Goal: Complete application form

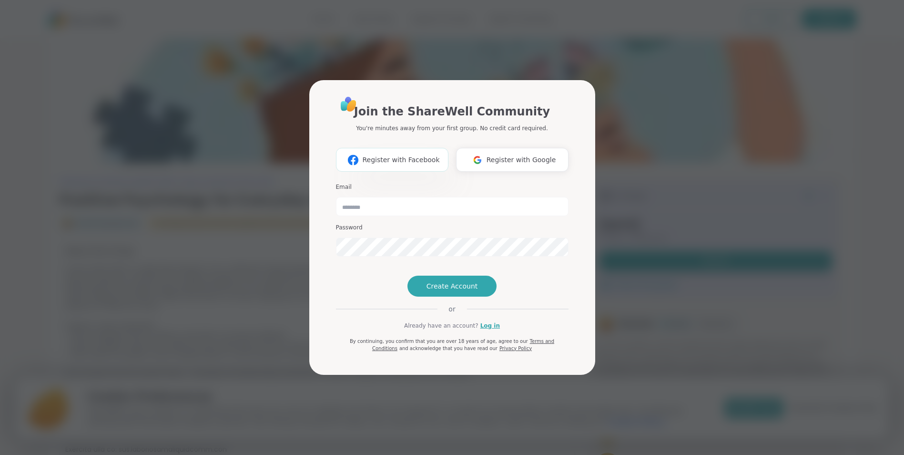
click at [435, 148] on button "Register with Facebook" at bounding box center [392, 160] width 113 height 24
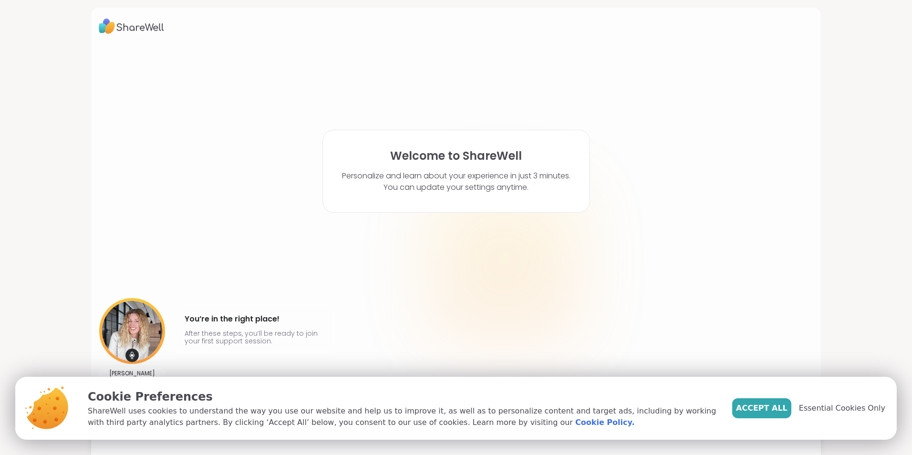
click at [904, 447] on html "Welcome to ShareWell Personalize and learn about your experience in just 3 minu…" at bounding box center [456, 227] width 912 height 455
click at [774, 404] on span "Accept All" at bounding box center [761, 407] width 51 height 11
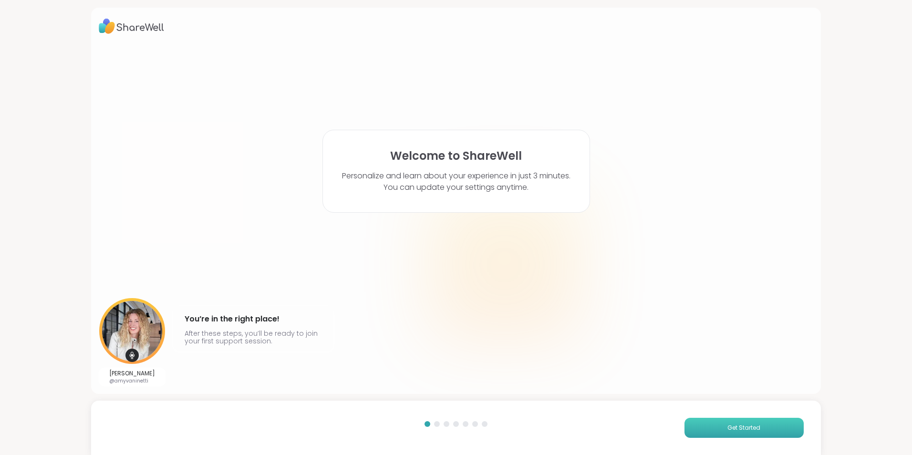
click at [777, 426] on button "Get Started" at bounding box center [743, 428] width 119 height 20
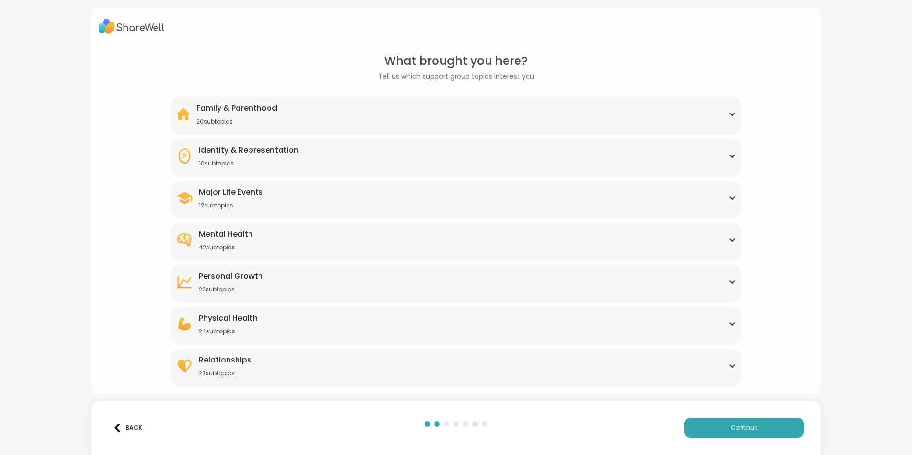
click at [230, 234] on div "Mental Health" at bounding box center [226, 233] width 54 height 11
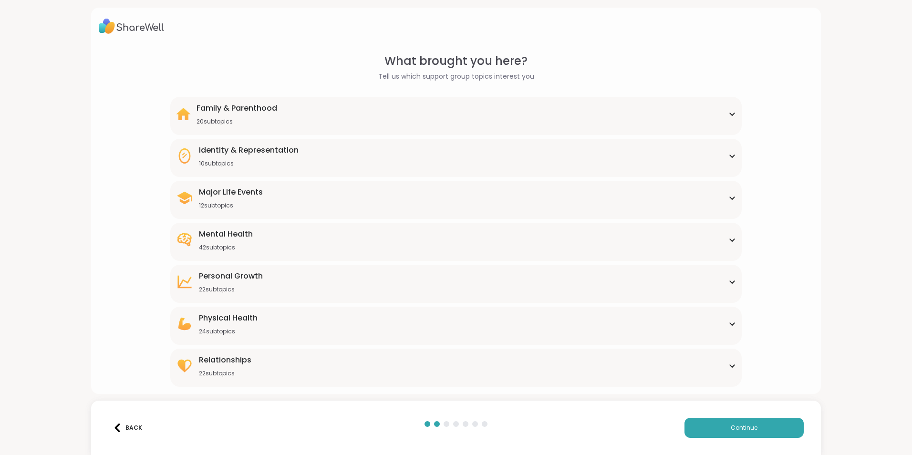
click at [219, 250] on div "42 subtopics" at bounding box center [226, 248] width 54 height 8
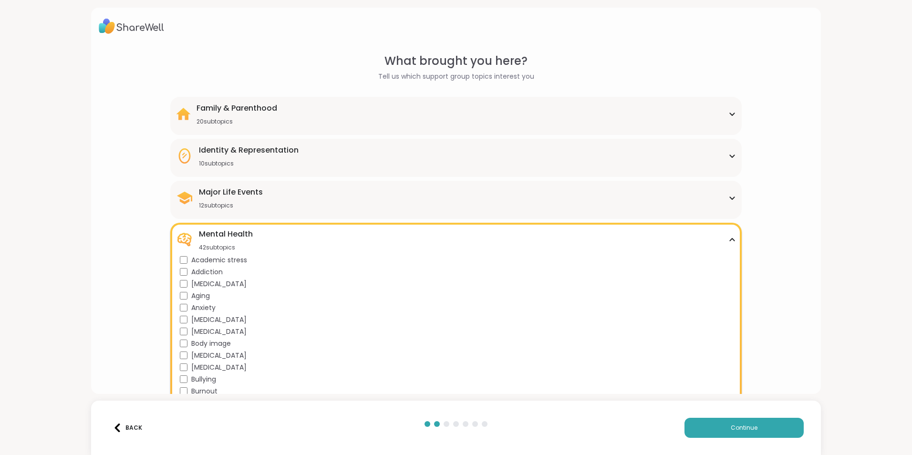
click at [728, 387] on div "Burnout" at bounding box center [458, 391] width 556 height 10
click at [722, 386] on div "Burnout" at bounding box center [458, 391] width 556 height 10
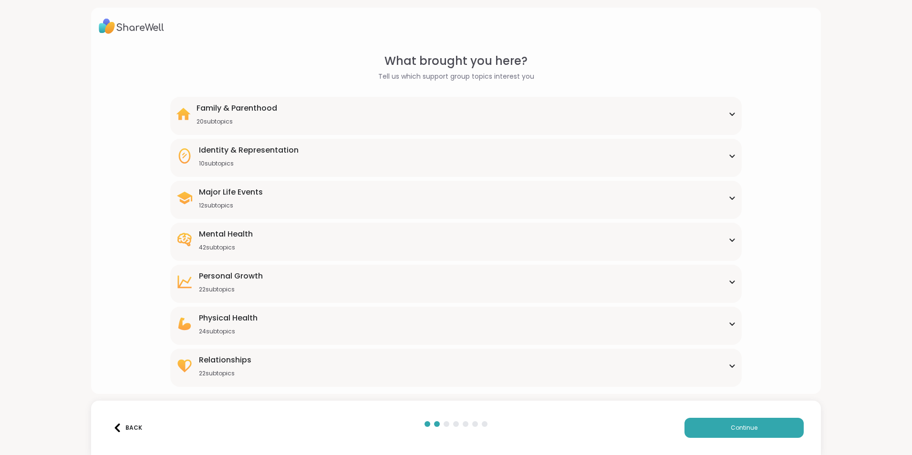
click at [340, 250] on div "Mental Health 42 subtopics" at bounding box center [456, 239] width 560 height 23
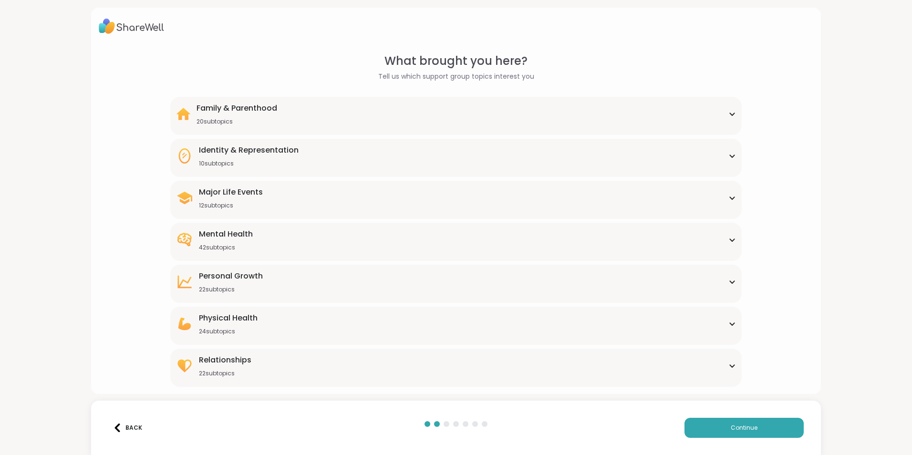
click at [312, 246] on div "Mental Health 42 subtopics" at bounding box center [456, 239] width 560 height 23
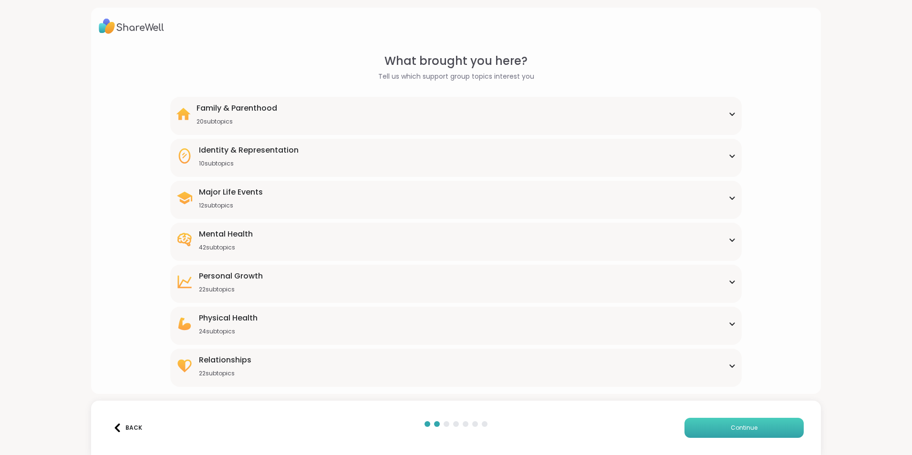
click at [763, 424] on button "Continue" at bounding box center [743, 428] width 119 height 20
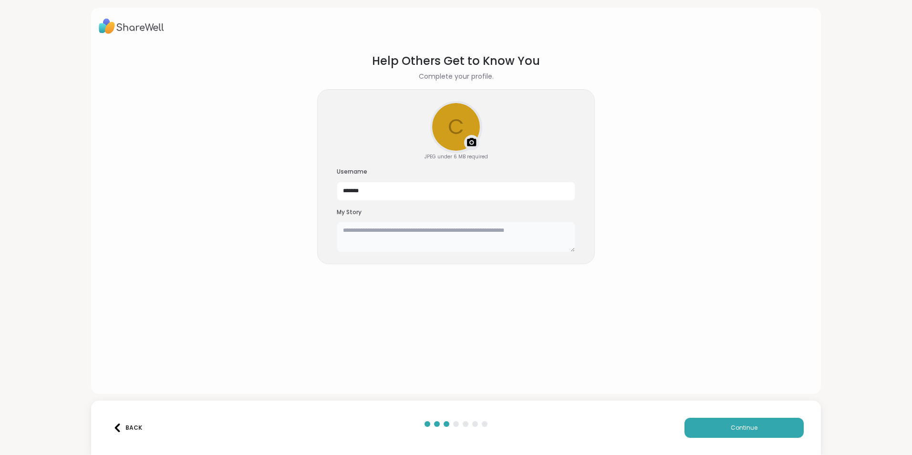
click at [416, 230] on textarea at bounding box center [456, 237] width 238 height 31
type textarea "**********"
click at [784, 425] on button "Continue" at bounding box center [743, 428] width 119 height 20
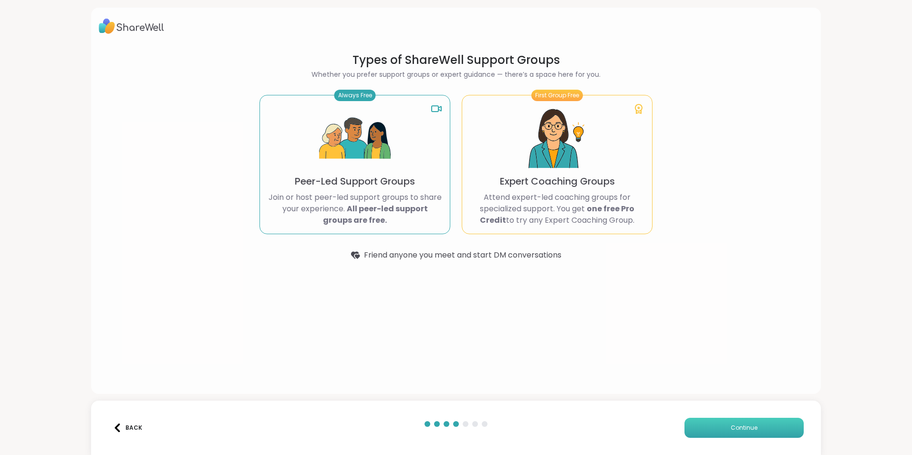
click at [777, 426] on button "Continue" at bounding box center [743, 428] width 119 height 20
